Goal: Transaction & Acquisition: Book appointment/travel/reservation

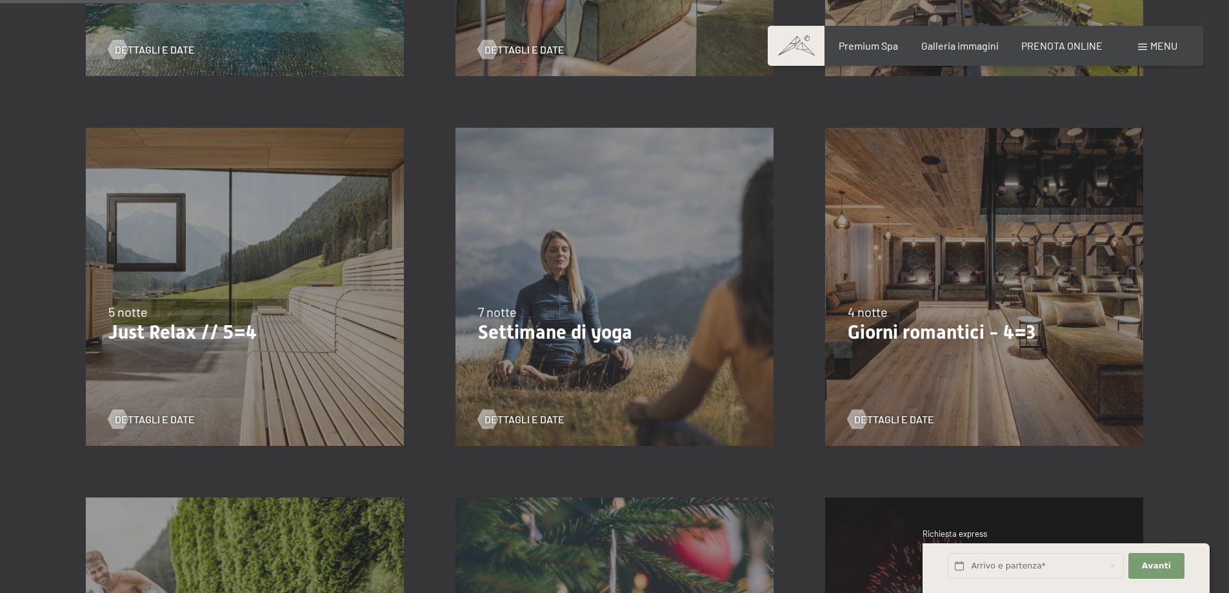
scroll to position [710, 0]
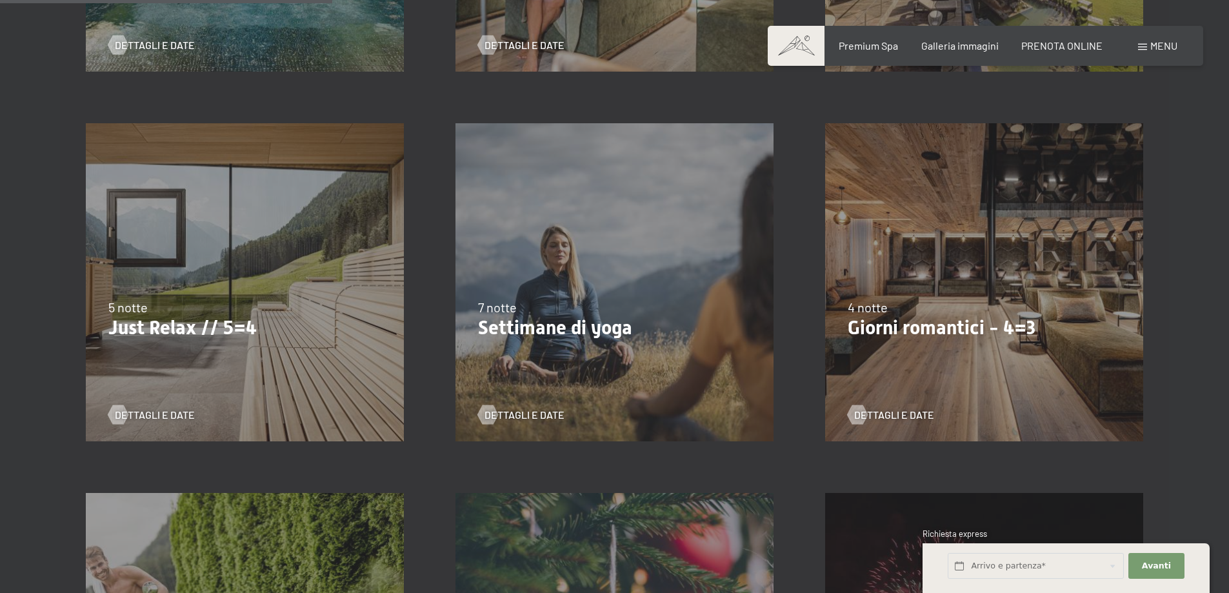
click at [234, 342] on div "[DATE]-[DATE] [DATE]-[DATE] [DATE]-[DATE] [DATE]-[DATE] [DATE]-[DATE] [DATE]-[D…" at bounding box center [245, 282] width 370 height 370
click at [146, 410] on span "Dettagli e Date" at bounding box center [168, 415] width 80 height 14
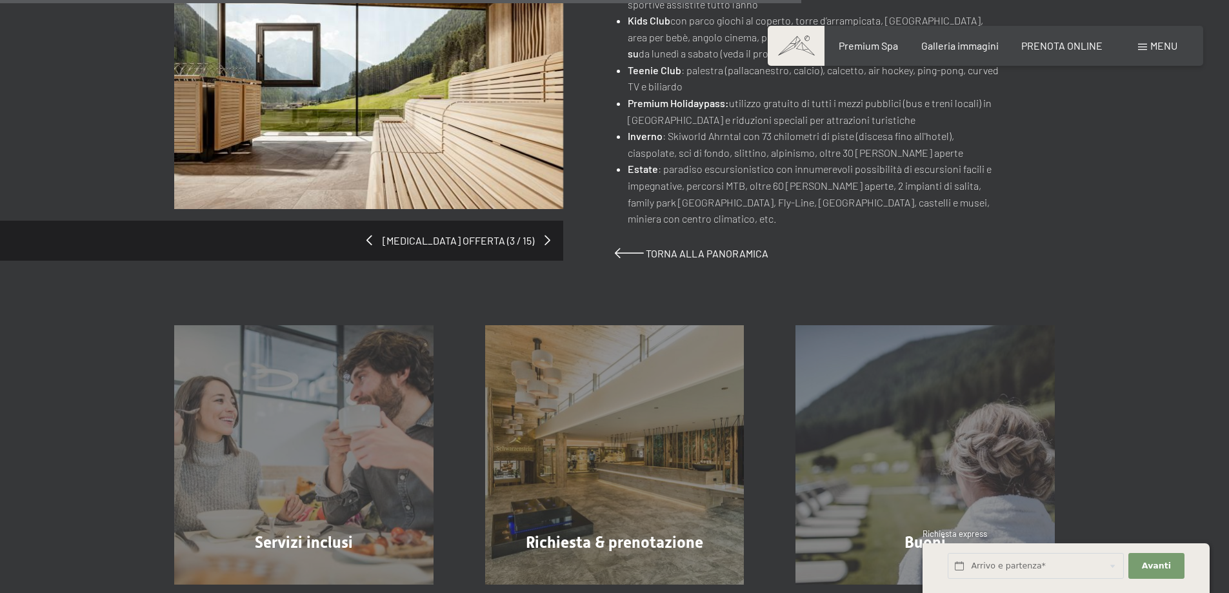
scroll to position [1032, 0]
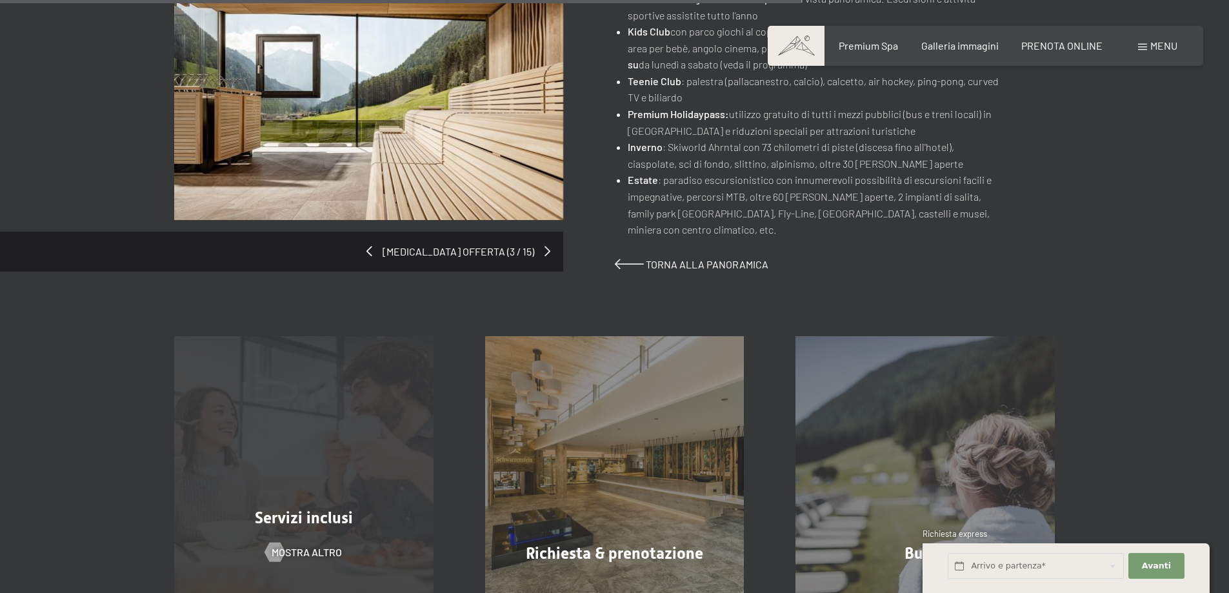
click at [304, 452] on div "Servizi inclusi mostra altro" at bounding box center [303, 465] width 311 height 259
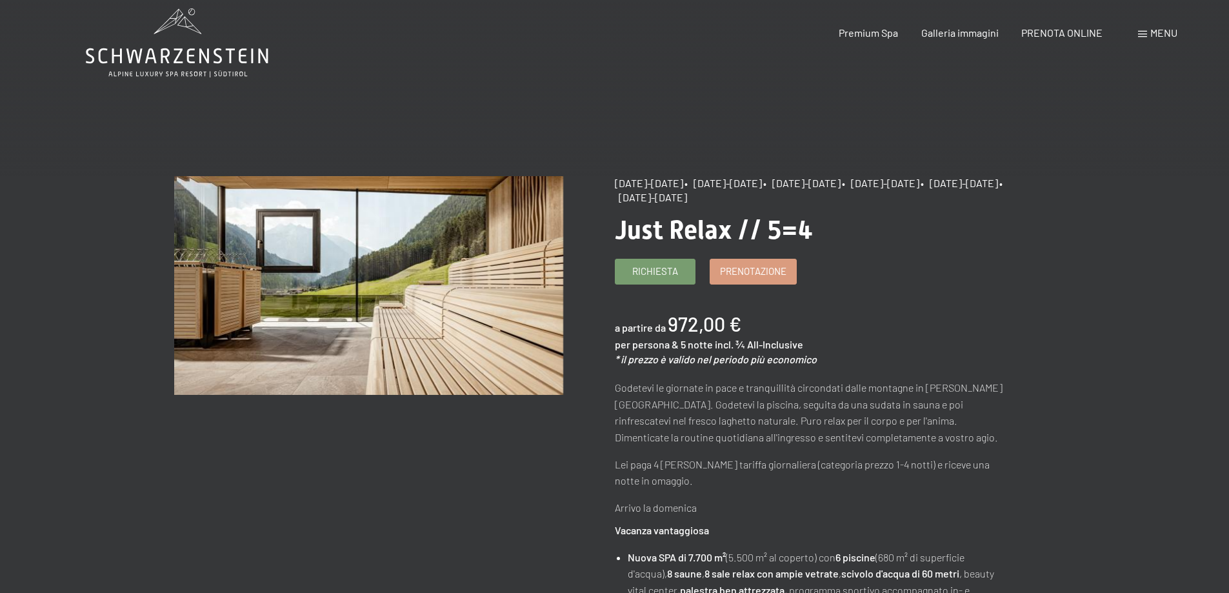
scroll to position [0, 0]
